Goal: Task Accomplishment & Management: Use online tool/utility

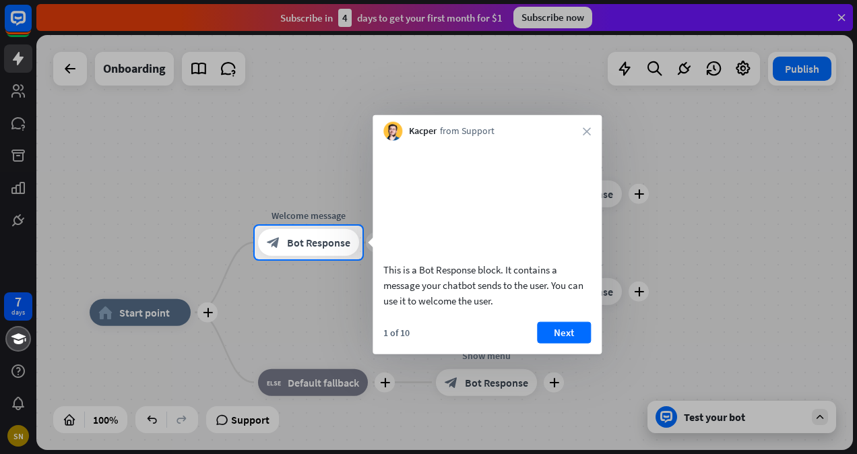
click at [505, 175] on video at bounding box center [486, 199] width 207 height 104
click at [326, 232] on div "block_bot_response Bot Response" at bounding box center [308, 242] width 101 height 27
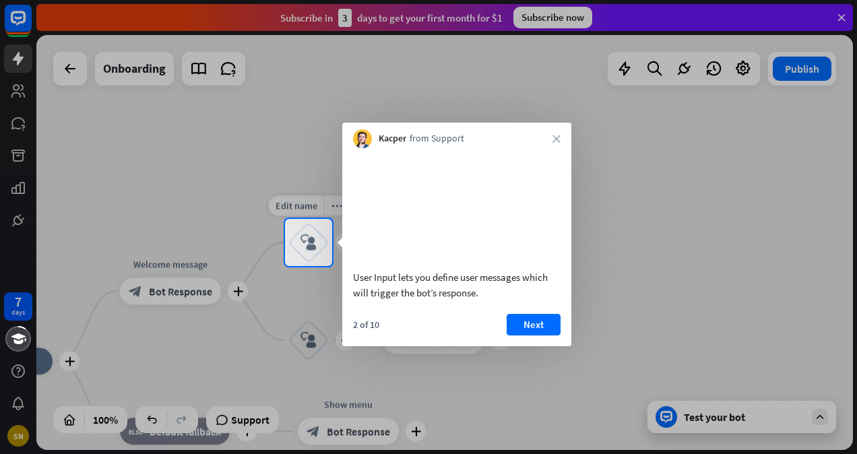
click at [321, 235] on div "block_user_input" at bounding box center [308, 242] width 40 height 40
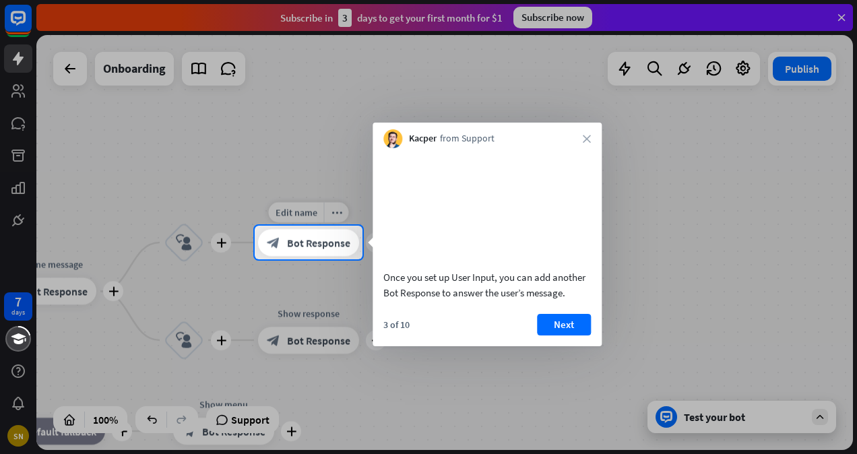
click at [333, 243] on span "Bot Response" at bounding box center [318, 242] width 63 height 13
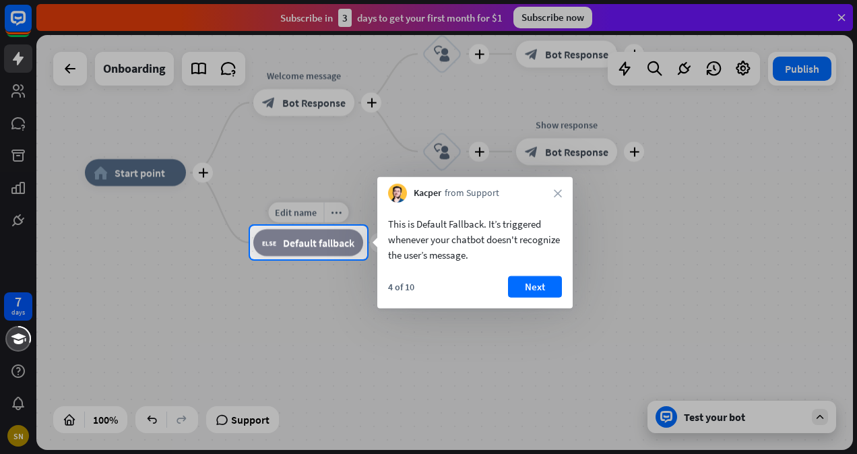
click at [307, 238] on span "Default fallback" at bounding box center [318, 242] width 71 height 13
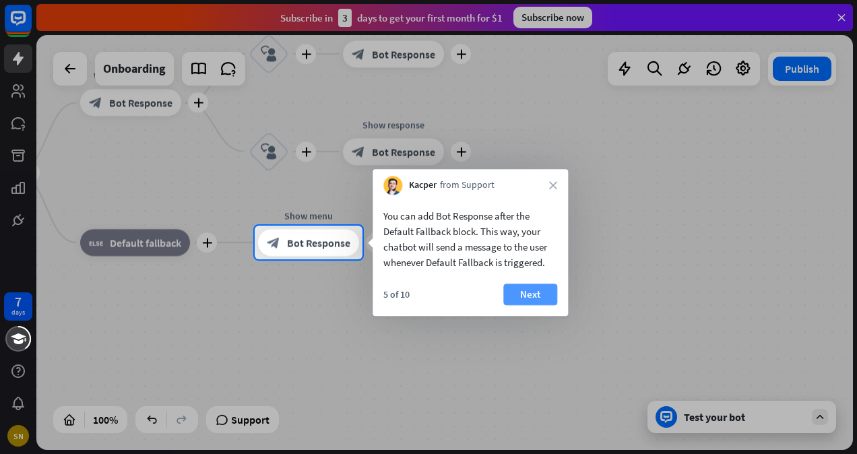
click at [513, 291] on button "Next" at bounding box center [530, 295] width 54 height 22
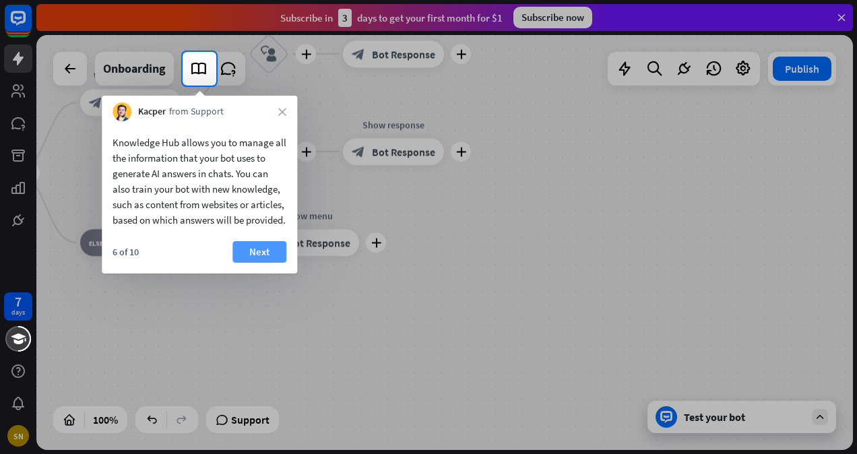
click at [247, 263] on button "Next" at bounding box center [259, 252] width 54 height 22
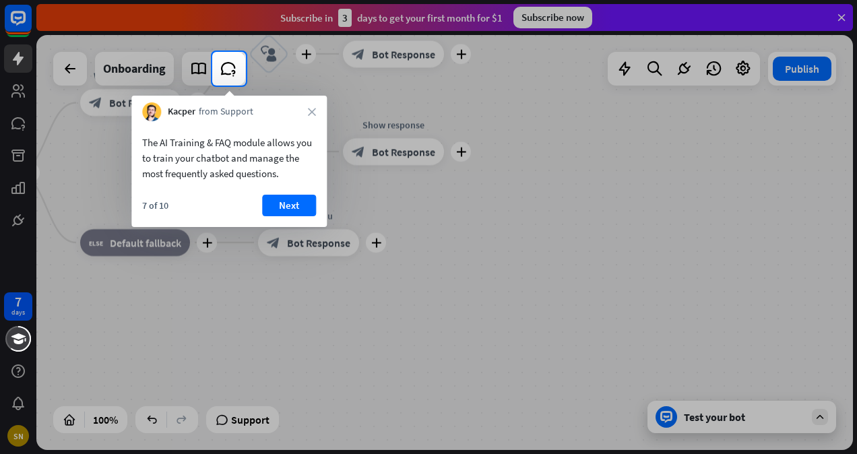
click at [288, 192] on div "The AI Training & FAQ module allows you to train your chatbot and manage the mo…" at bounding box center [228, 174] width 195 height 106
click at [290, 215] on button "Next" at bounding box center [289, 206] width 54 height 22
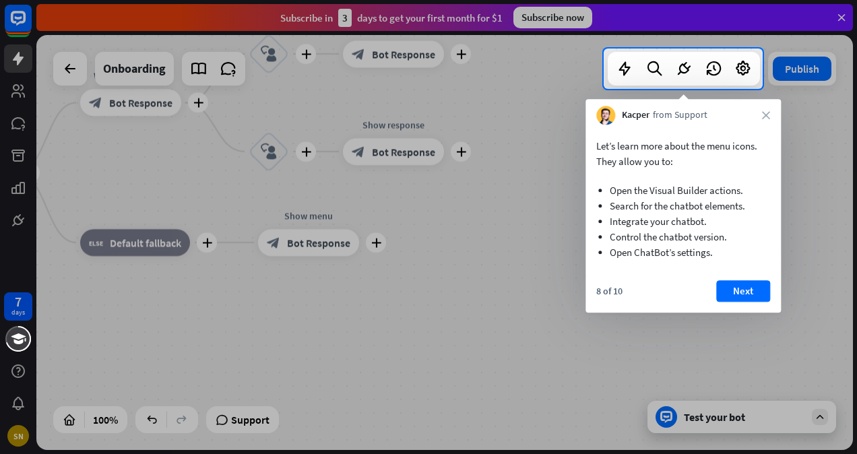
drag, startPoint x: 290, startPoint y: 215, endPoint x: 530, endPoint y: 187, distance: 242.1
click at [735, 298] on button "Next" at bounding box center [743, 291] width 54 height 22
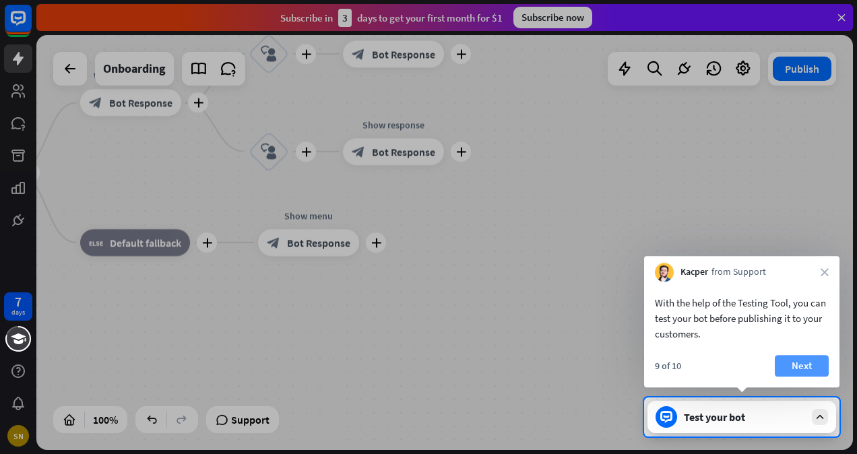
click at [776, 366] on button "Next" at bounding box center [801, 366] width 54 height 22
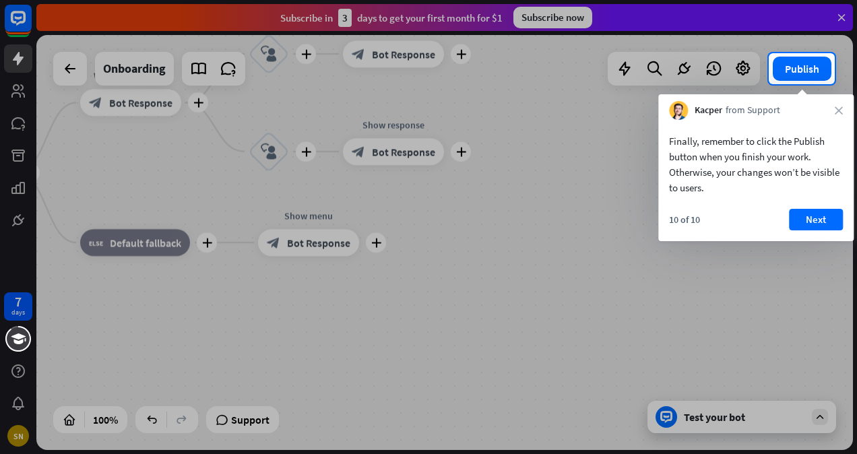
click at [813, 207] on div "Finally, remember to click the Publish button when you finish your work. Otherw…" at bounding box center [755, 180] width 195 height 121
click at [813, 217] on button "Next" at bounding box center [816, 220] width 54 height 22
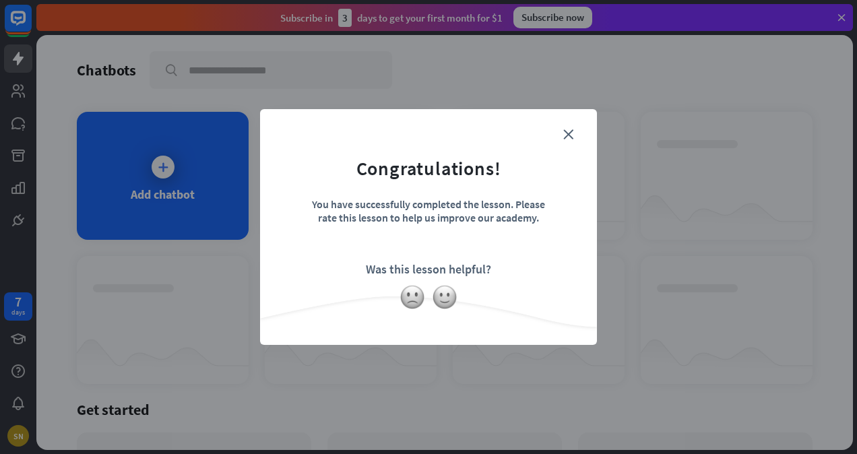
click at [591, 128] on div "close Congratulations! You have successfully completed the lesson. Please rate …" at bounding box center [428, 227] width 337 height 236
click at [565, 132] on icon "close" at bounding box center [568, 134] width 10 height 10
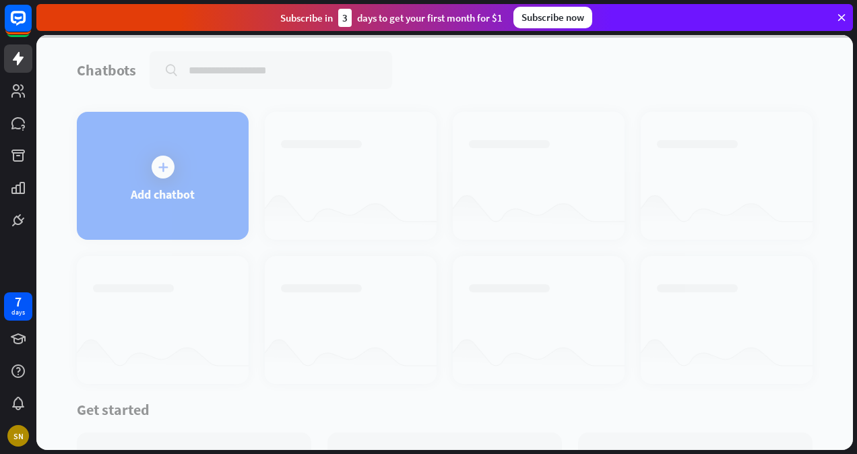
click at [201, 168] on div at bounding box center [444, 242] width 816 height 415
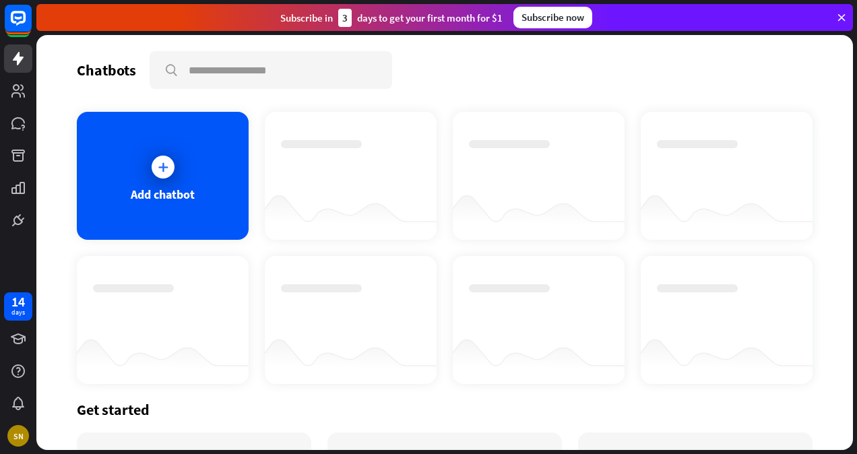
click at [201, 168] on div "Add chatbot" at bounding box center [163, 176] width 172 height 128
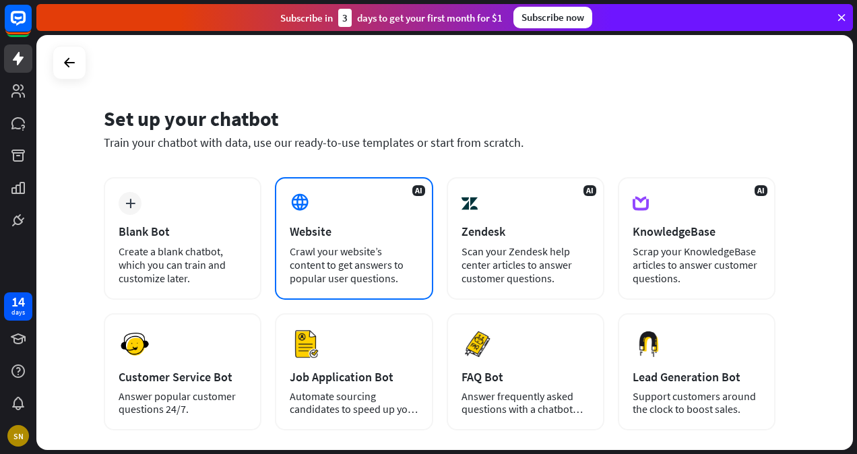
click at [323, 210] on div "AI Website Crawl your website’s content to get answers to popular user question…" at bounding box center [354, 238] width 158 height 123
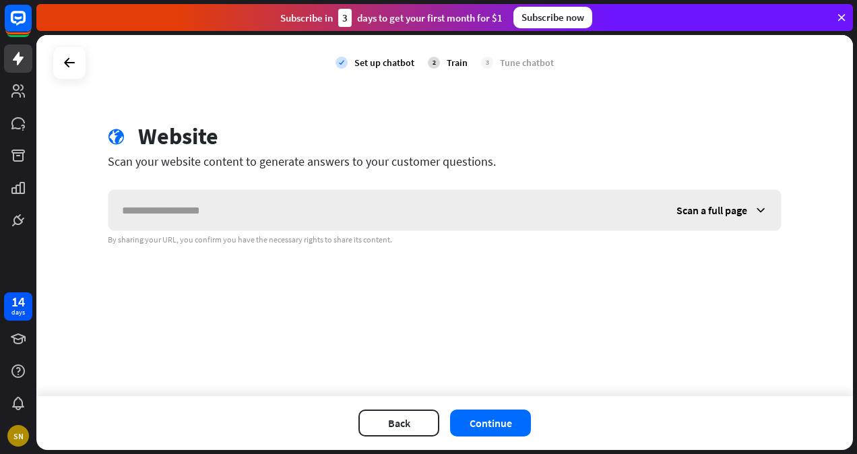
click at [323, 210] on input "text" at bounding box center [385, 210] width 554 height 40
type input "**********"
click at [512, 421] on button "Continue" at bounding box center [490, 422] width 81 height 27
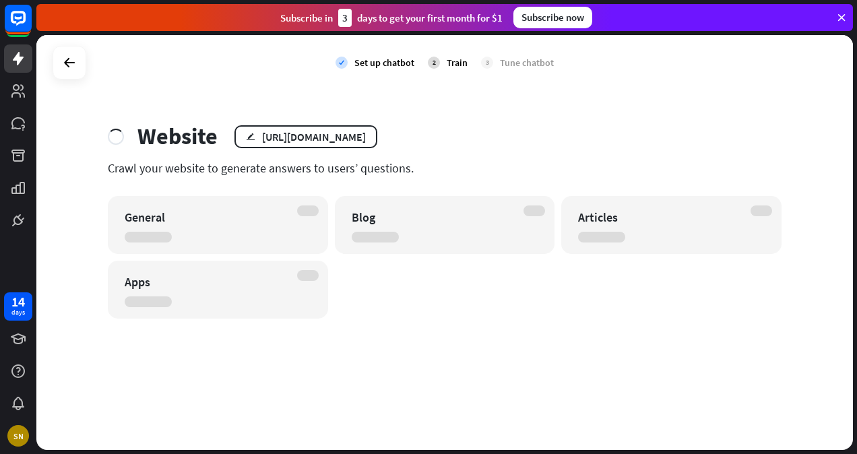
click at [283, 202] on div "General" at bounding box center [218, 225] width 220 height 58
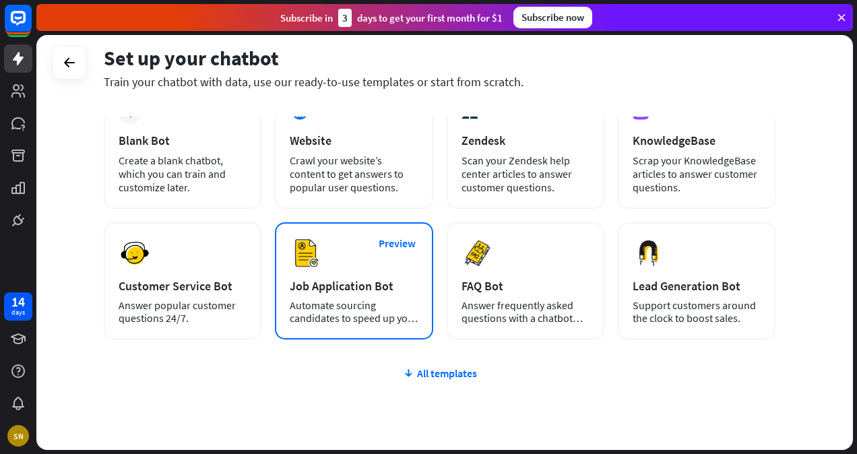
scroll to position [94, 0]
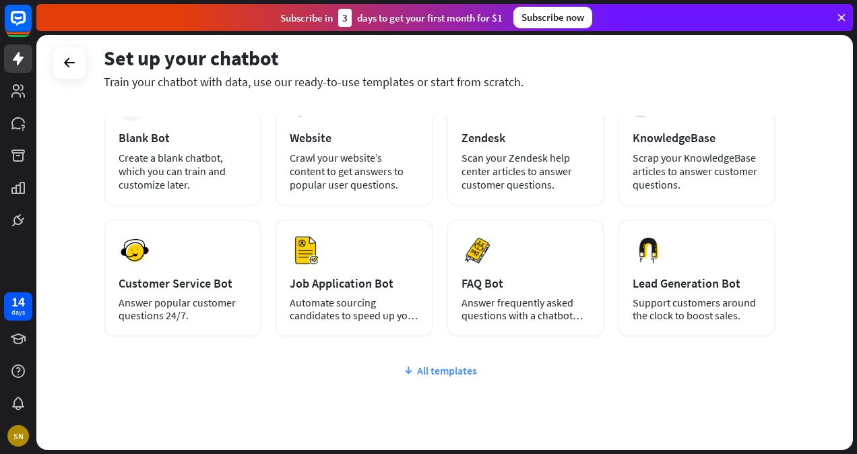
click at [428, 372] on div "All templates" at bounding box center [439, 370] width 671 height 13
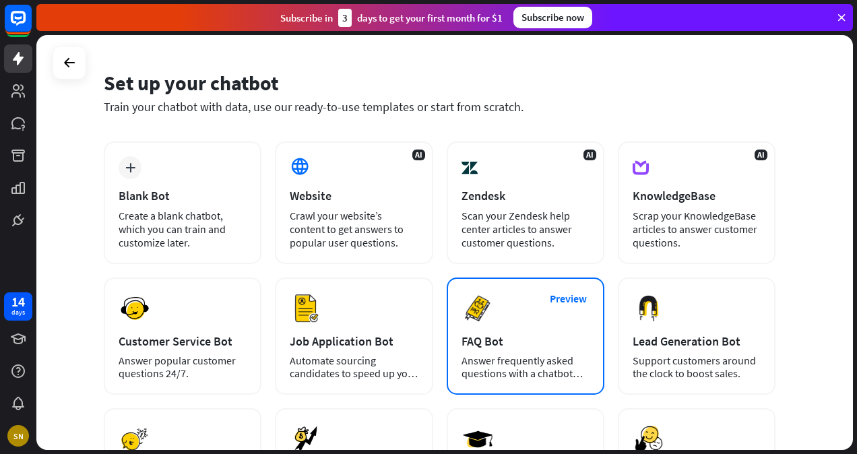
scroll to position [36, 0]
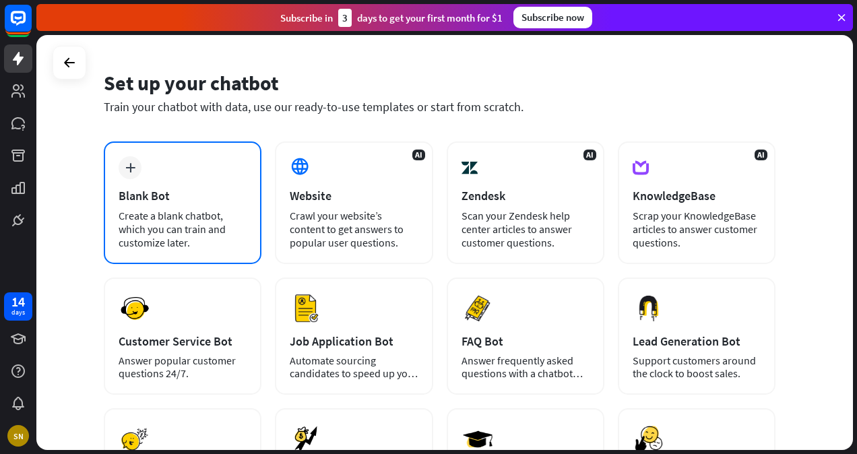
click at [152, 164] on div "plus Blank Bot Create a blank chatbot, which you can train and customize later." at bounding box center [183, 202] width 158 height 123
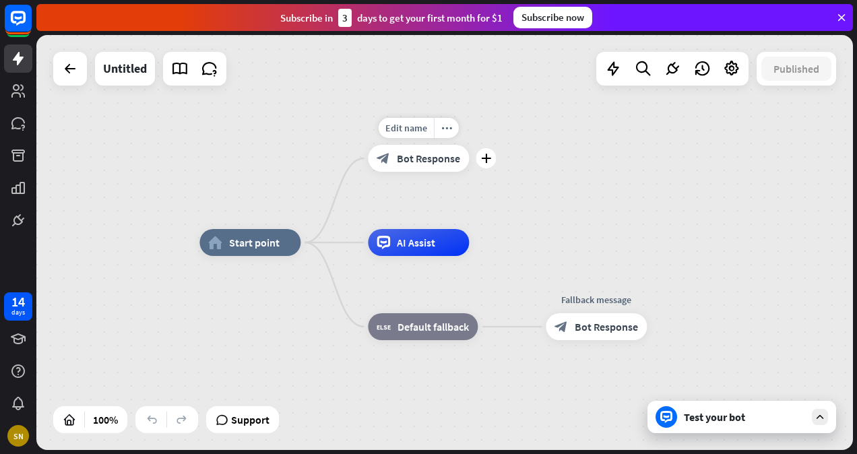
click at [404, 160] on span "Bot Response" at bounding box center [428, 158] width 63 height 13
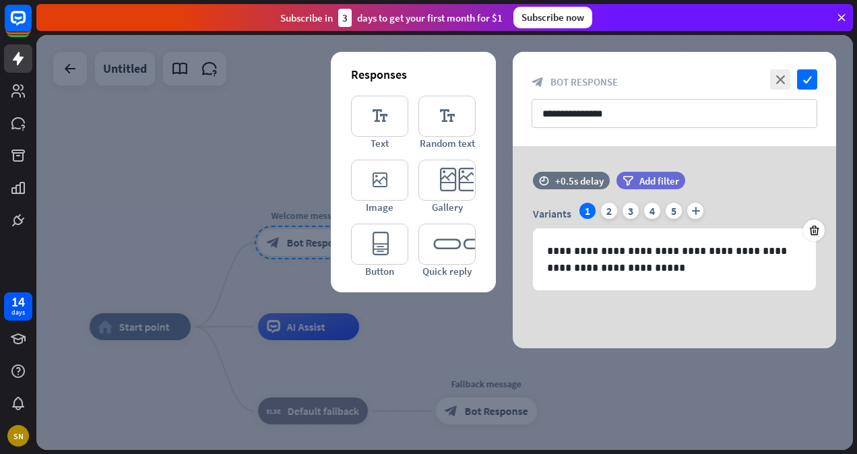
click at [404, 160] on icon "editor_image" at bounding box center [379, 180] width 57 height 41
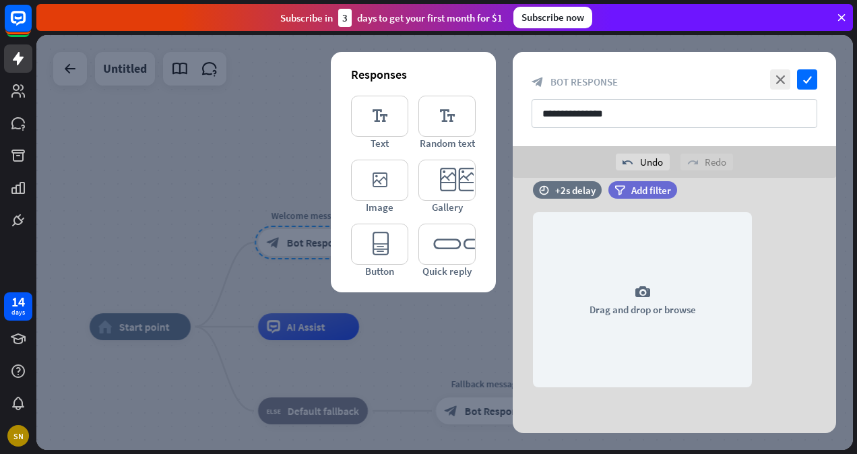
scroll to position [155, 0]
click at [782, 81] on icon "close" at bounding box center [780, 79] width 20 height 20
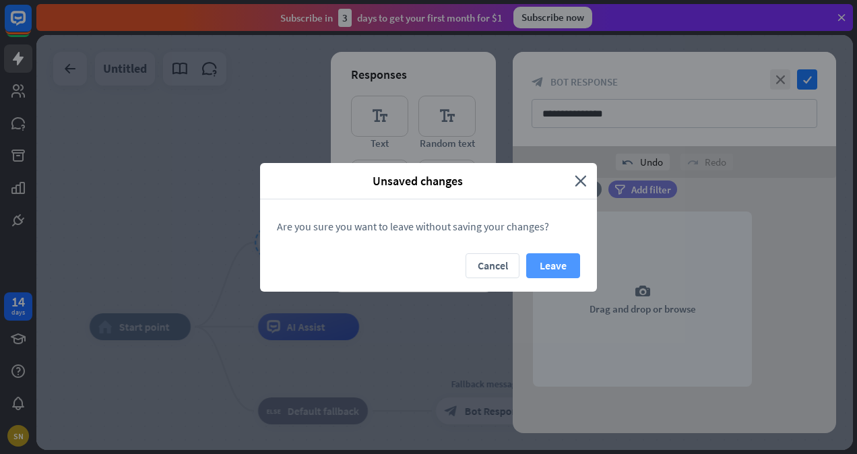
click at [537, 264] on button "Leave" at bounding box center [553, 265] width 54 height 25
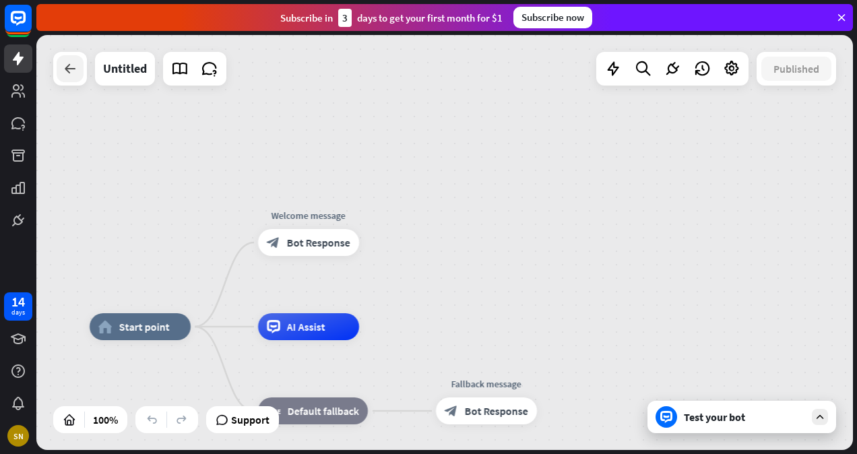
click at [64, 78] on div at bounding box center [70, 68] width 27 height 27
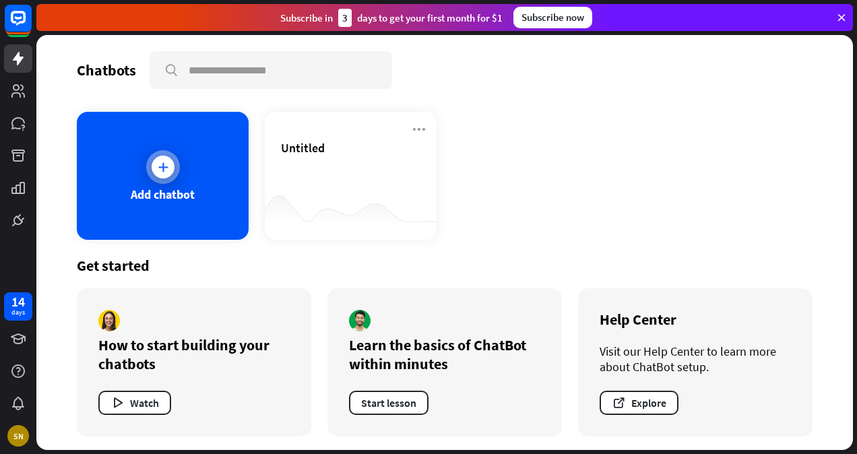
click at [182, 224] on div "Add chatbot" at bounding box center [163, 176] width 172 height 128
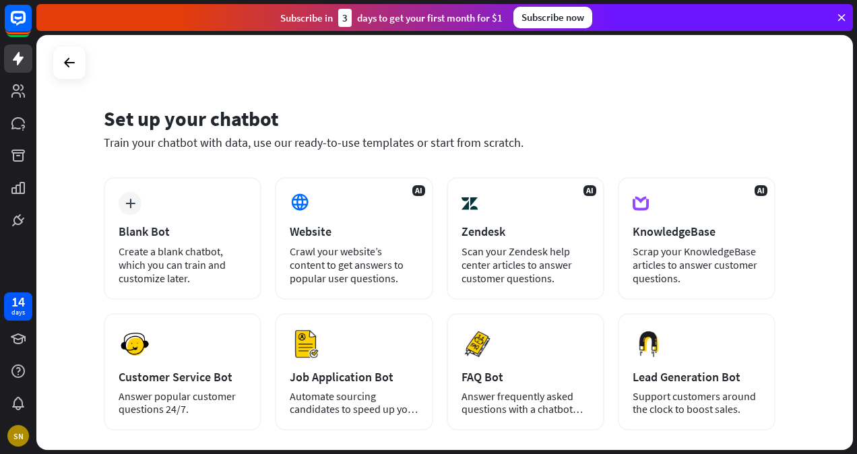
click at [364, 260] on div "Crawl your website’s content to get answers to popular user questions." at bounding box center [354, 264] width 128 height 40
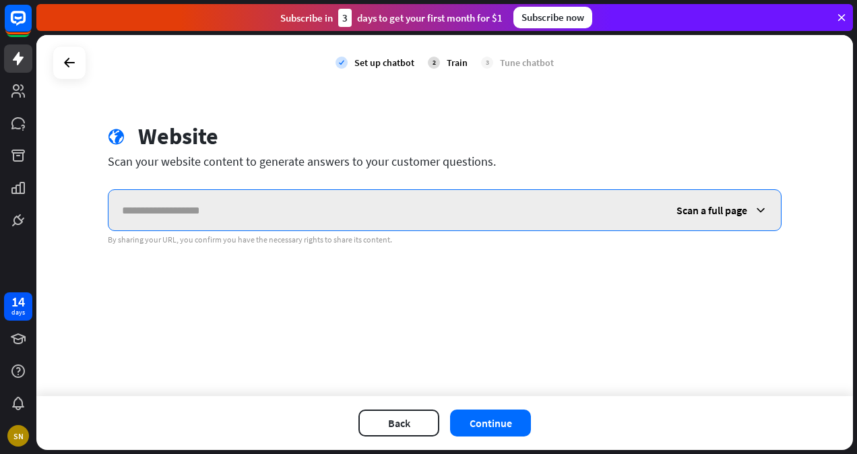
click at [341, 221] on input "text" at bounding box center [385, 210] width 554 height 40
paste input "**********"
type input "**********"
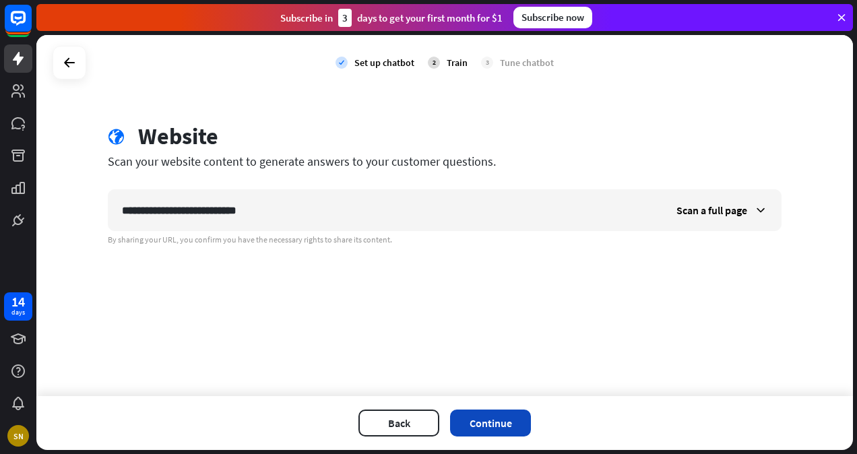
click at [481, 418] on button "Continue" at bounding box center [490, 422] width 81 height 27
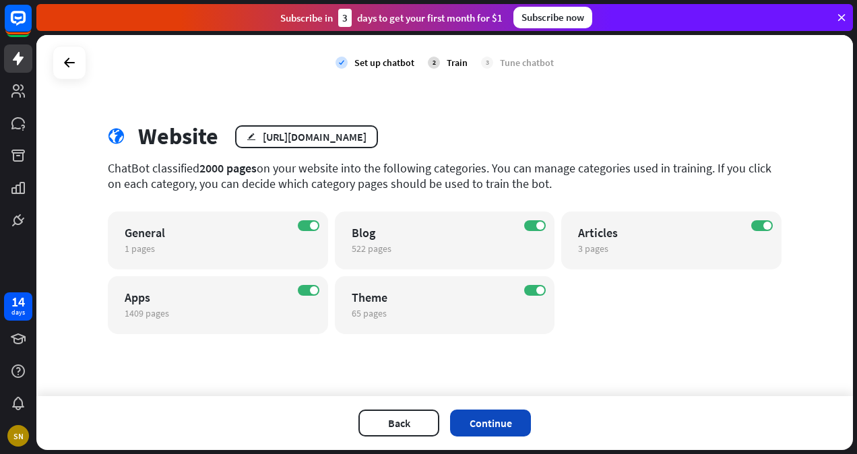
click at [503, 429] on button "Continue" at bounding box center [490, 422] width 81 height 27
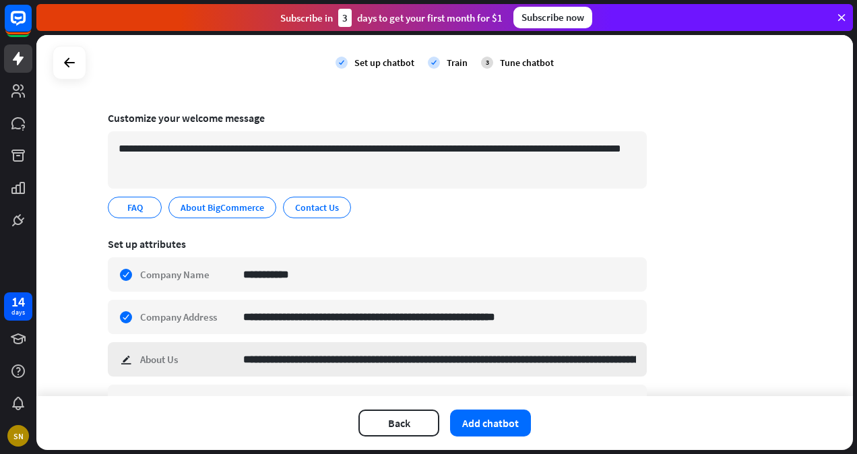
scroll to position [68, 0]
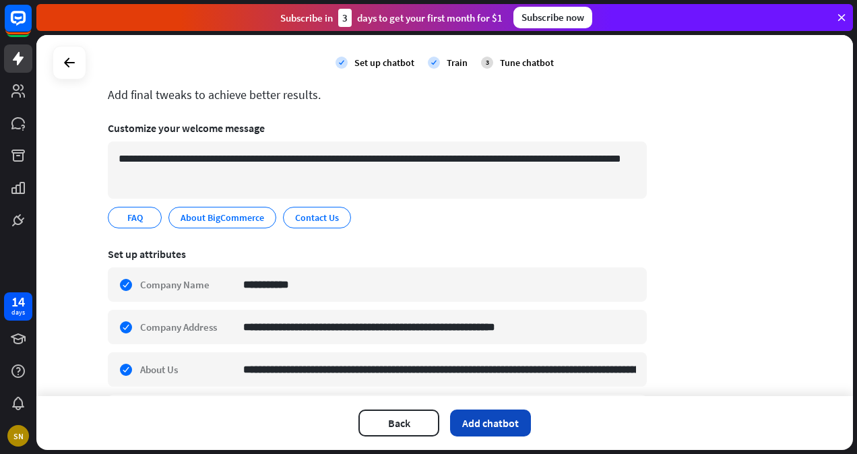
click at [477, 415] on button "Add chatbot" at bounding box center [490, 422] width 81 height 27
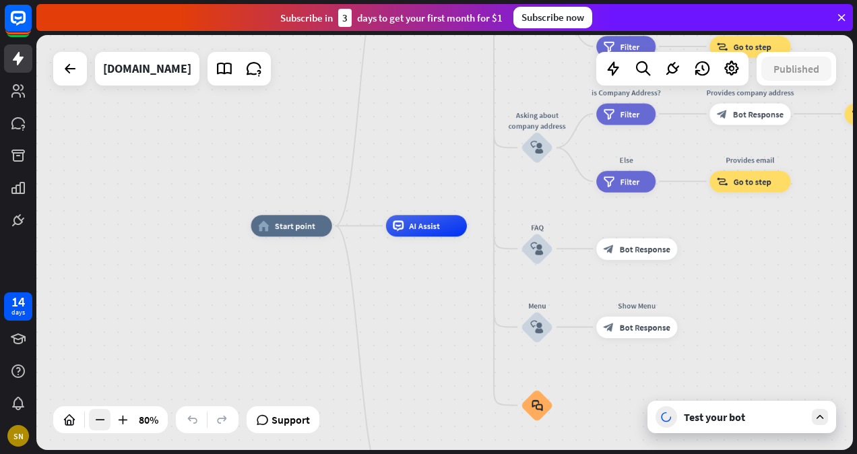
click at [96, 413] on icon at bounding box center [99, 419] width 13 height 13
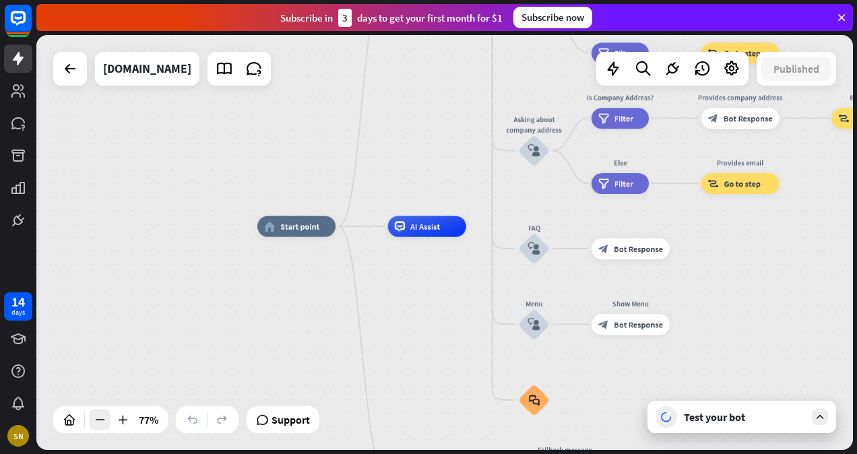
click at [96, 413] on icon at bounding box center [99, 419] width 13 height 13
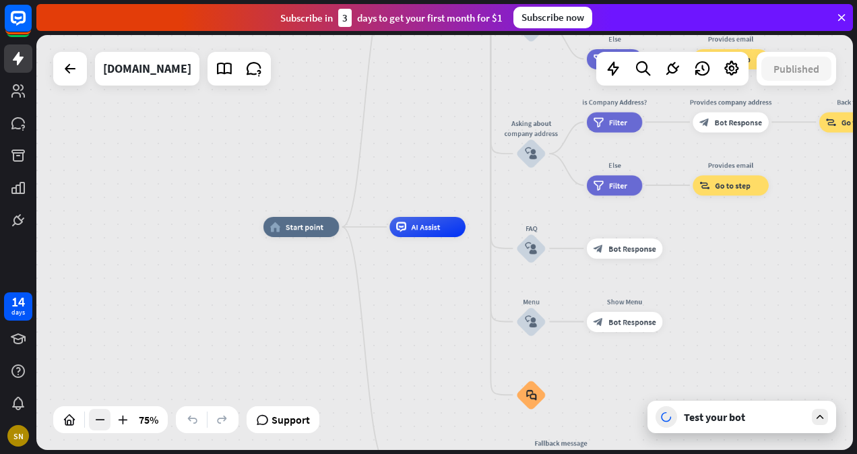
click at [96, 413] on icon at bounding box center [99, 419] width 13 height 13
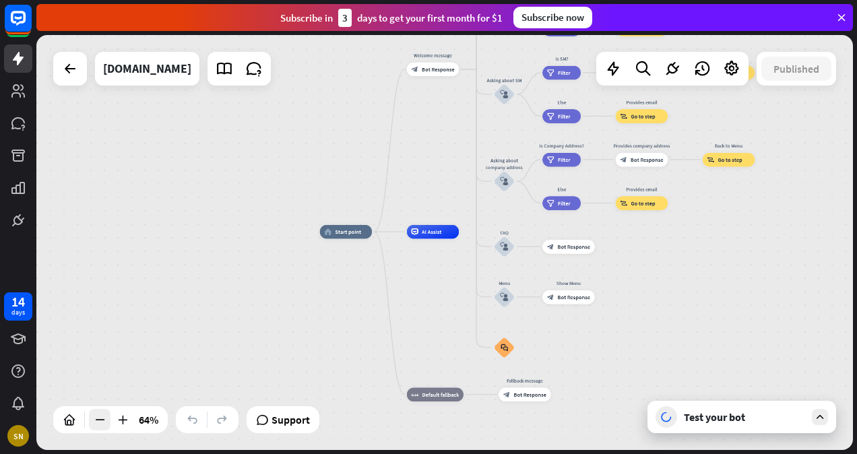
click at [96, 413] on icon at bounding box center [99, 419] width 13 height 13
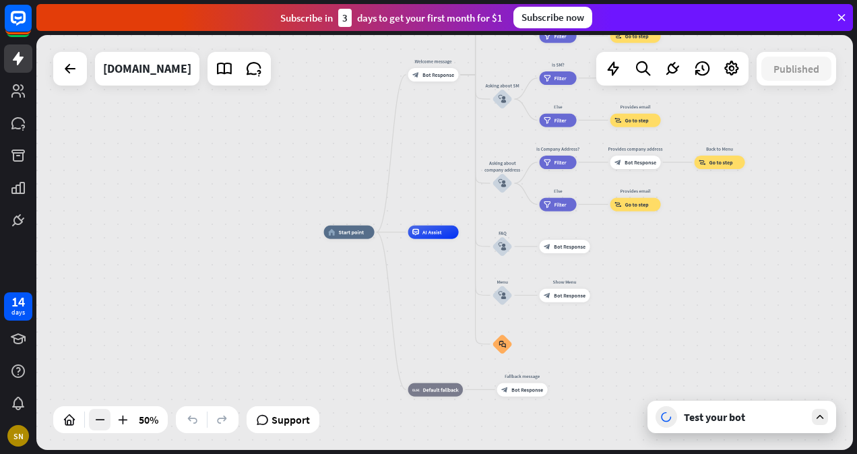
click at [96, 413] on icon at bounding box center [99, 419] width 13 height 13
click at [433, 57] on span "Edit name" at bounding box center [426, 60] width 21 height 6
click at [505, 82] on span "Edit name" at bounding box center [496, 80] width 21 height 6
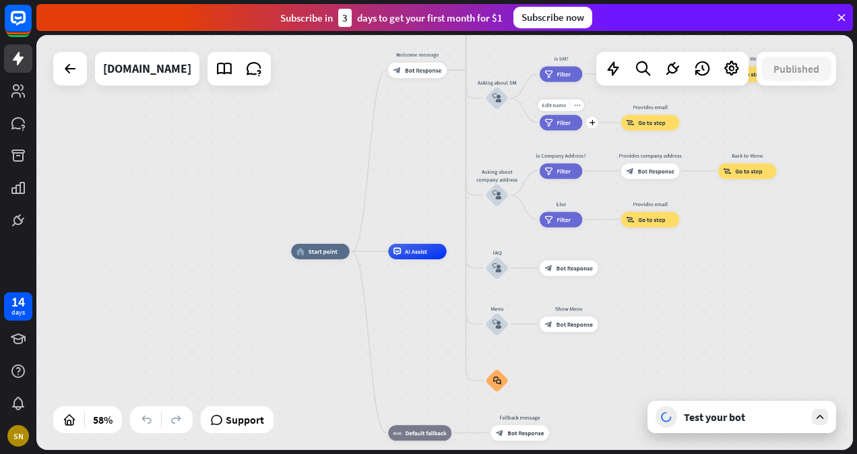
click at [568, 130] on div "Edit name more_horiz plus filter Filter" at bounding box center [560, 121] width 42 height 15
click at [563, 99] on div "Edit name" at bounding box center [553, 104] width 32 height 11
